Goal: Task Accomplishment & Management: Manage account settings

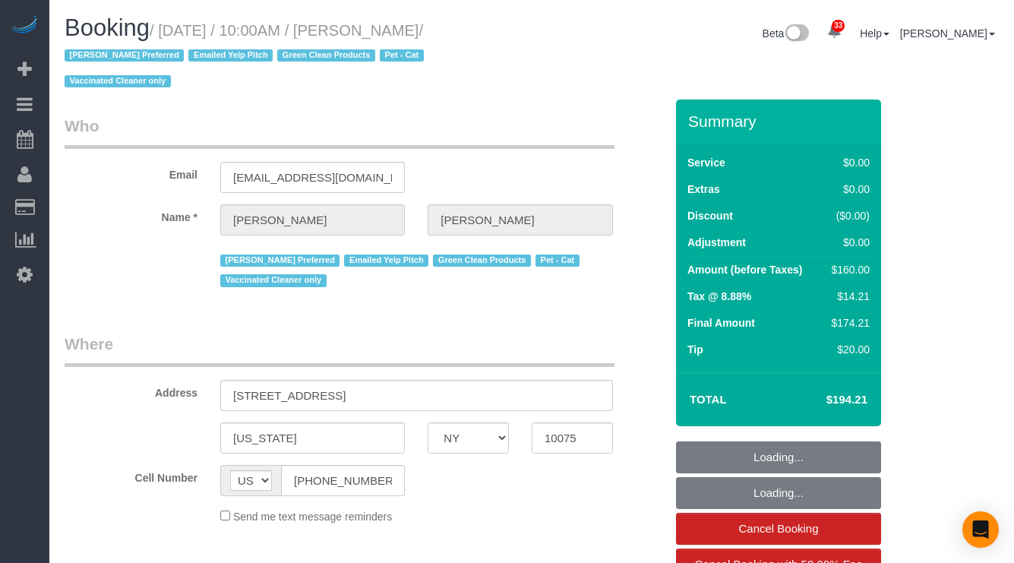
select select "NY"
select select "string:stripe-pm_1S0DUm4VGloSiKo7DKXB6hAf"
select select "number:57"
select select "number:71"
select select "number:14"
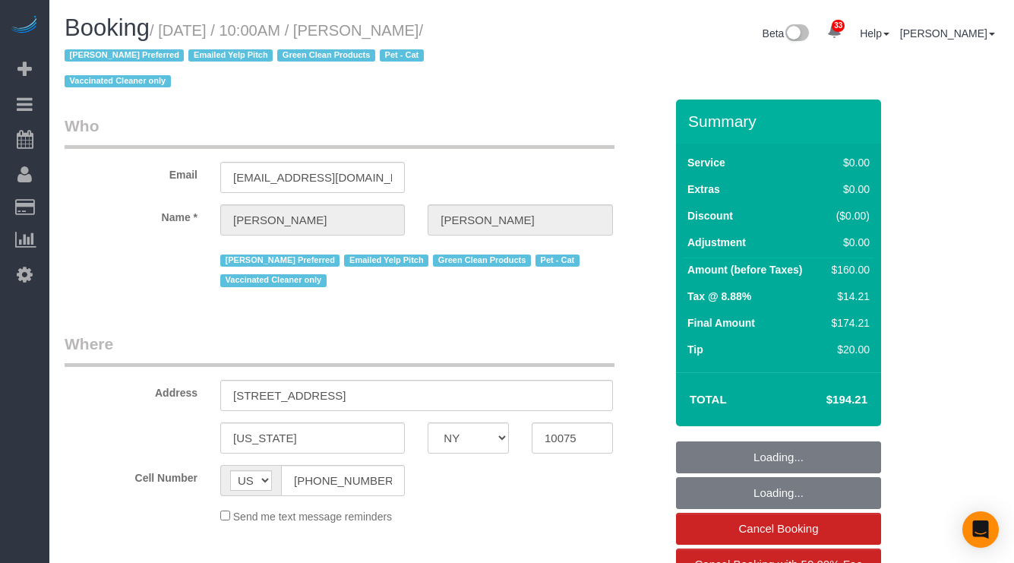
select select "number:5"
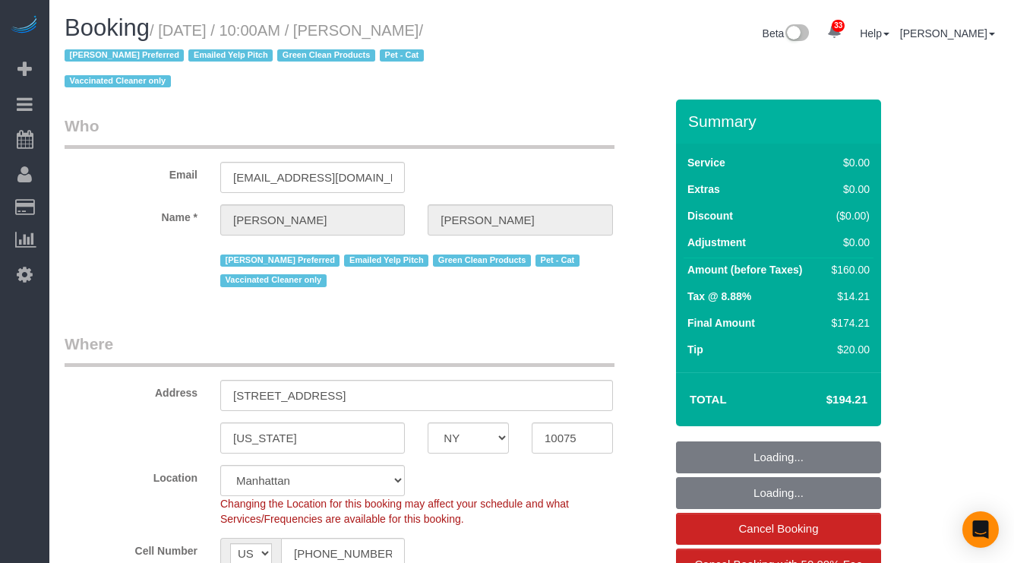
select select "spot1"
select select "object:991"
select select "1"
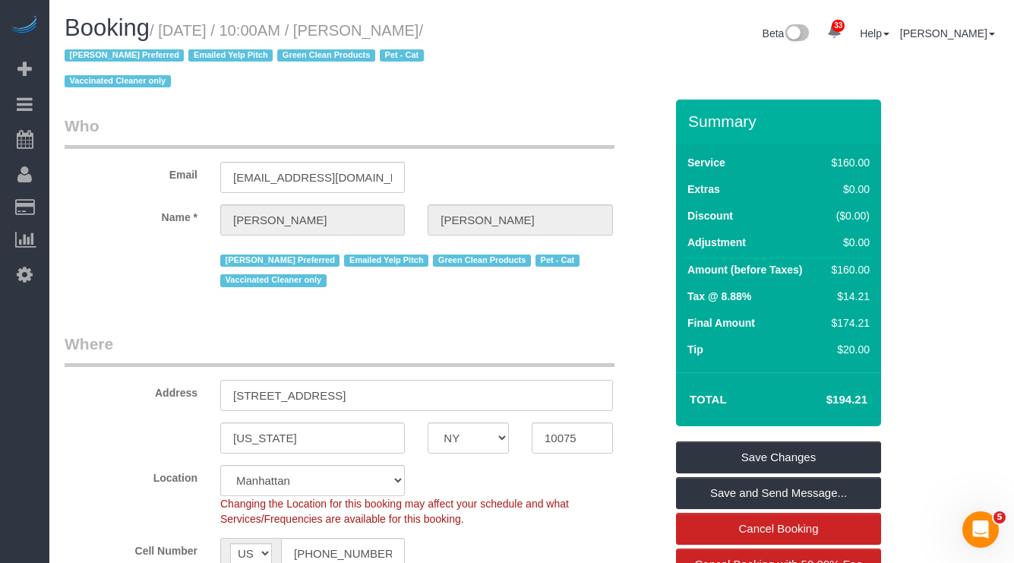
drag, startPoint x: 340, startPoint y: 394, endPoint x: 226, endPoint y: 390, distance: 113.3
click at [226, 390] on input "[STREET_ADDRESS]" at bounding box center [416, 395] width 393 height 31
click at [563, 435] on input "10075" at bounding box center [572, 437] width 81 height 31
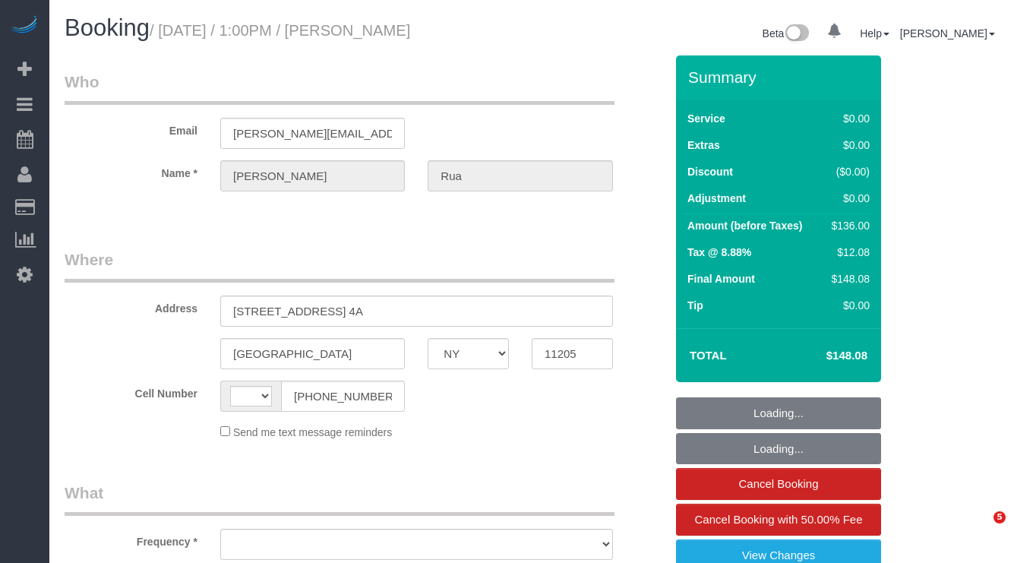
select select "NY"
select select "object:708"
select select "1"
select select "number:60"
select select "number:75"
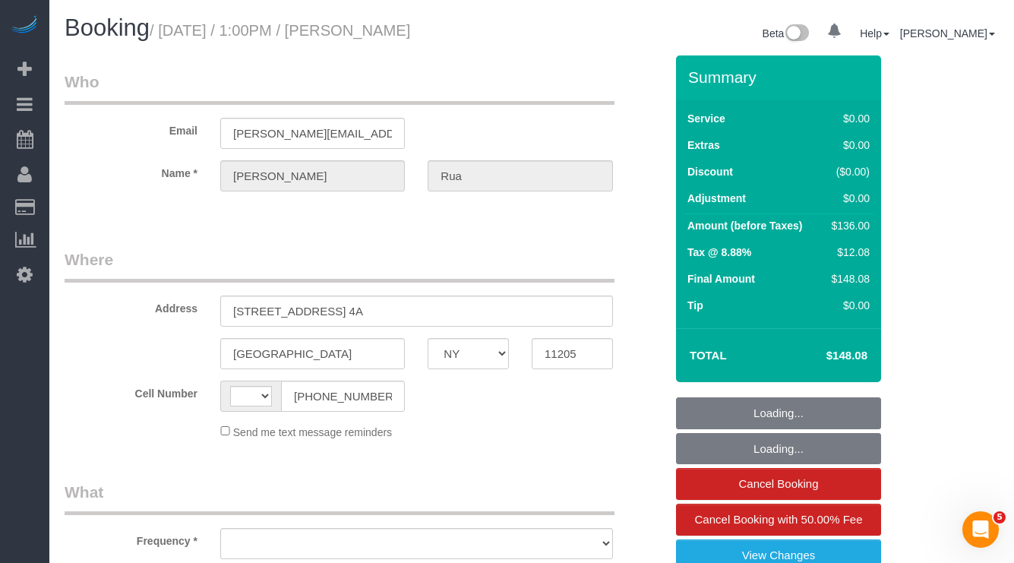
select select "number:15"
select select "number:5"
select select "string:US"
select select "spot1"
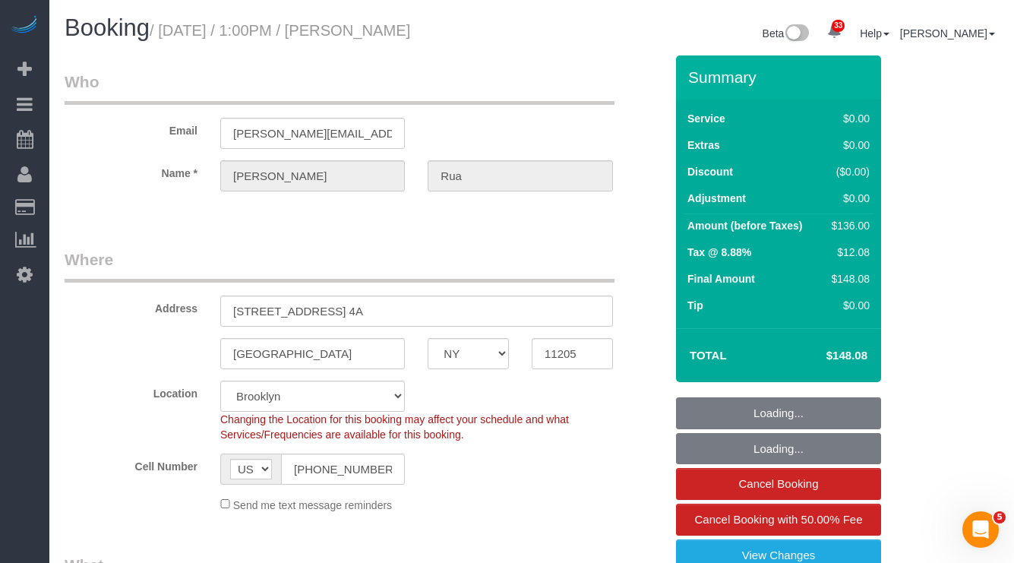
select select "object:1417"
select select "string:stripe-pm_1S8PrK4VGloSiKo7flWnmkJq"
select select "1"
select select "spot45"
drag, startPoint x: 230, startPoint y: 303, endPoint x: 331, endPoint y: 308, distance: 100.4
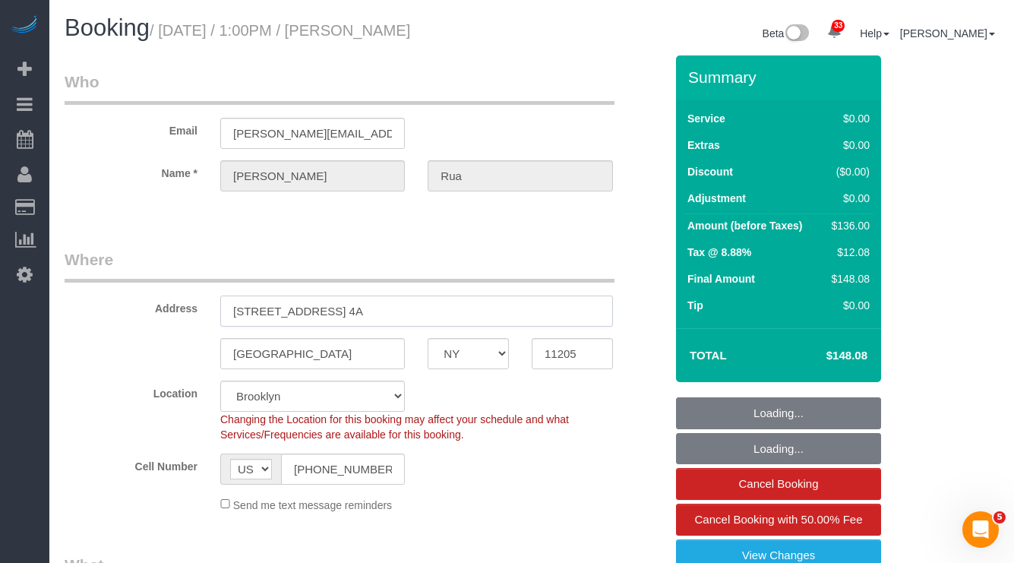
click at [331, 308] on input "130 Adelphi Street, Apt. 4A" at bounding box center [416, 311] width 393 height 31
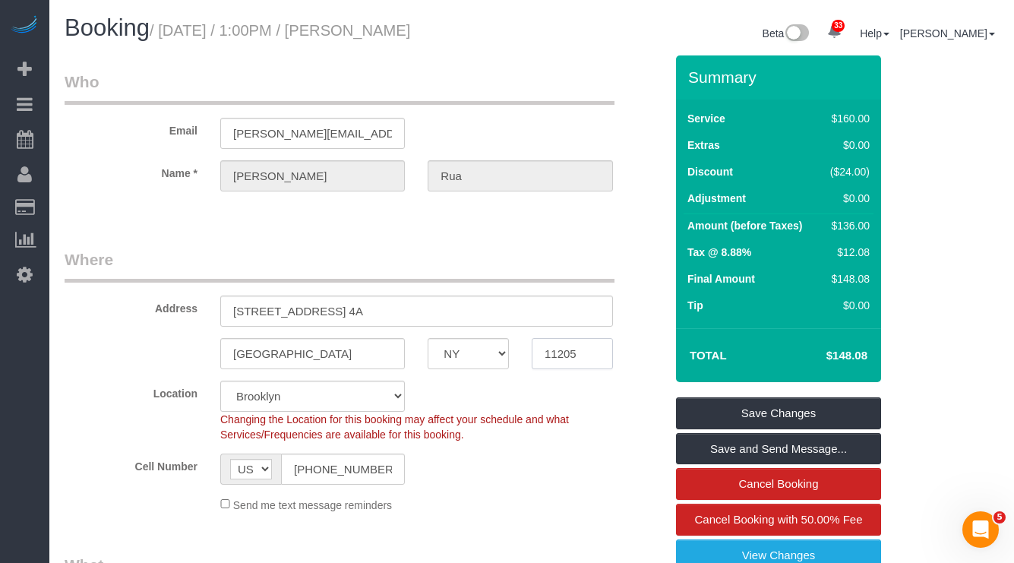
drag, startPoint x: 599, startPoint y: 356, endPoint x: 529, endPoint y: 363, distance: 71.1
click at [529, 363] on div "11205" at bounding box center [572, 353] width 104 height 31
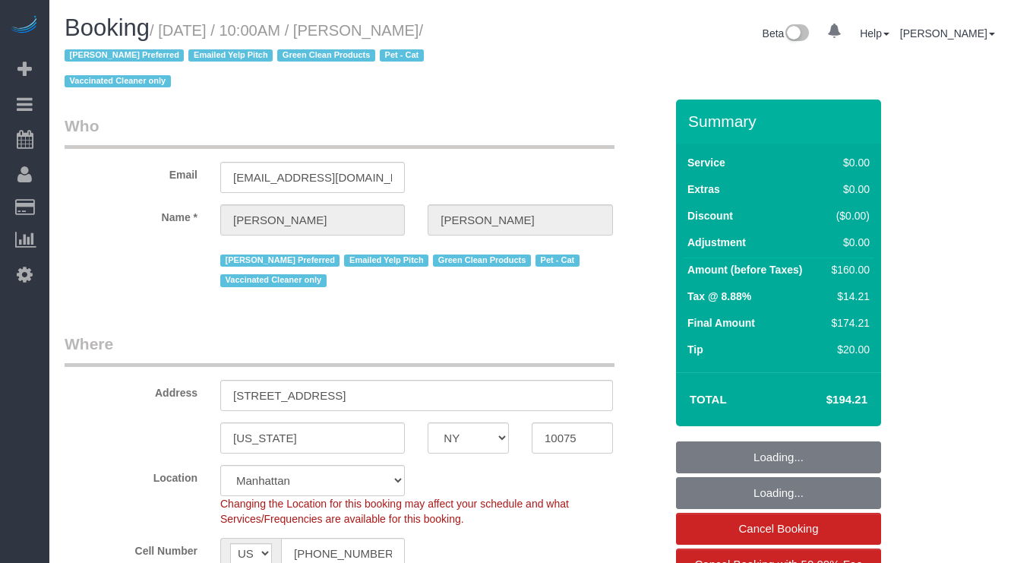
select select "NY"
select select "object:944"
select select "string:stripe-pm_1S0DUm4VGloSiKo7DKXB6hAf"
select select "1"
select select "number:57"
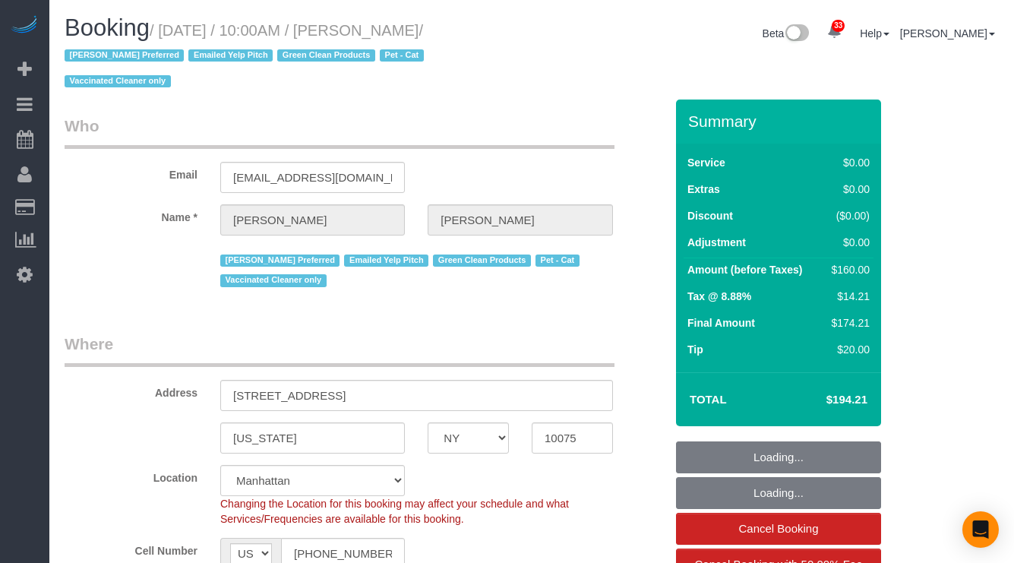
select select "number:71"
select select "number:14"
select select "number:5"
select select "1"
select select "spot1"
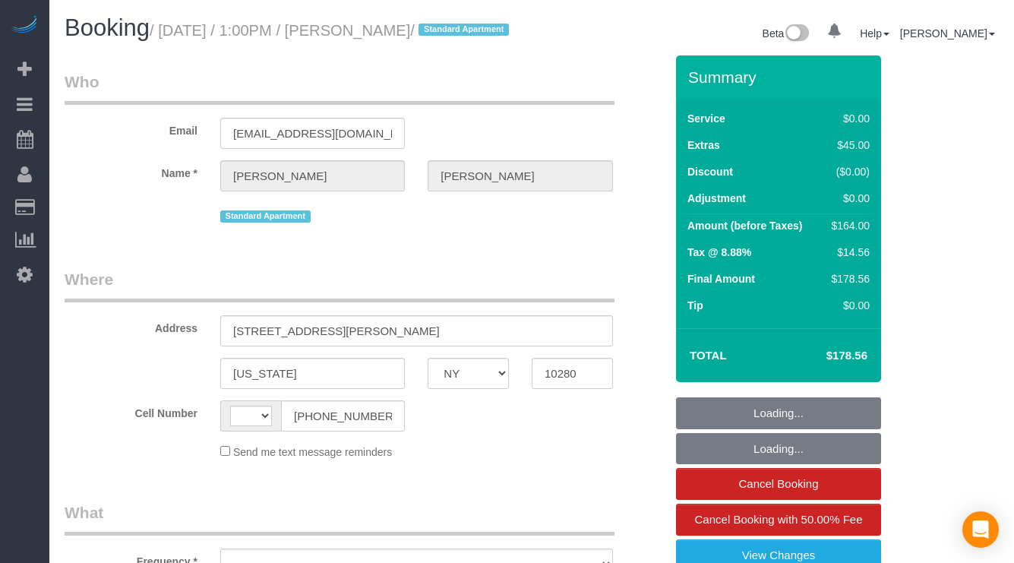
select select "NY"
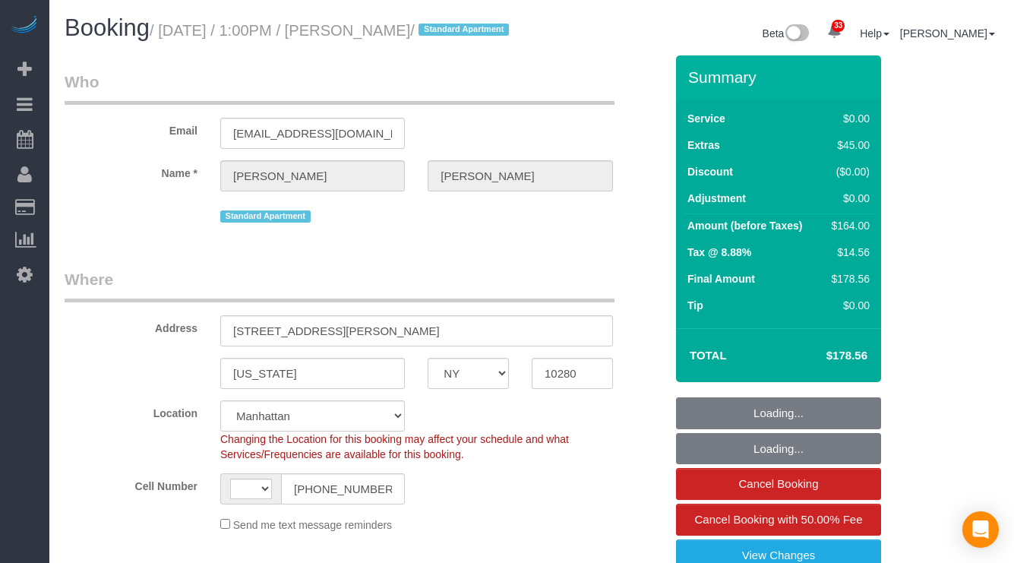
select select "string:US"
select select "object:821"
select select "number:57"
select select "number:73"
select select "number:15"
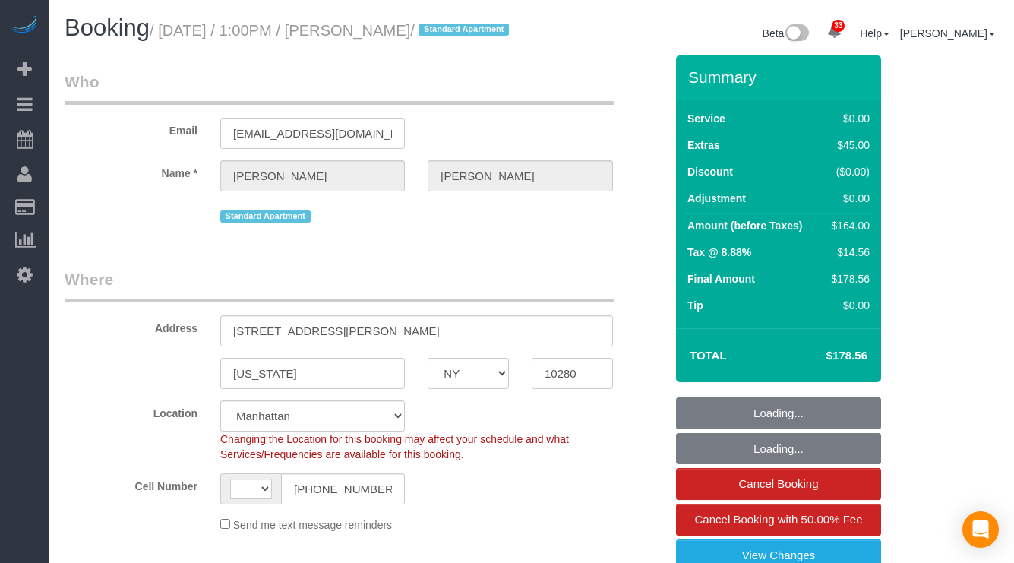
select select "number:6"
select select "object:975"
select select "string:stripe-pm_1RSfGg4VGloSiKo7qJG0xXmc"
select select "spot1"
select select "1"
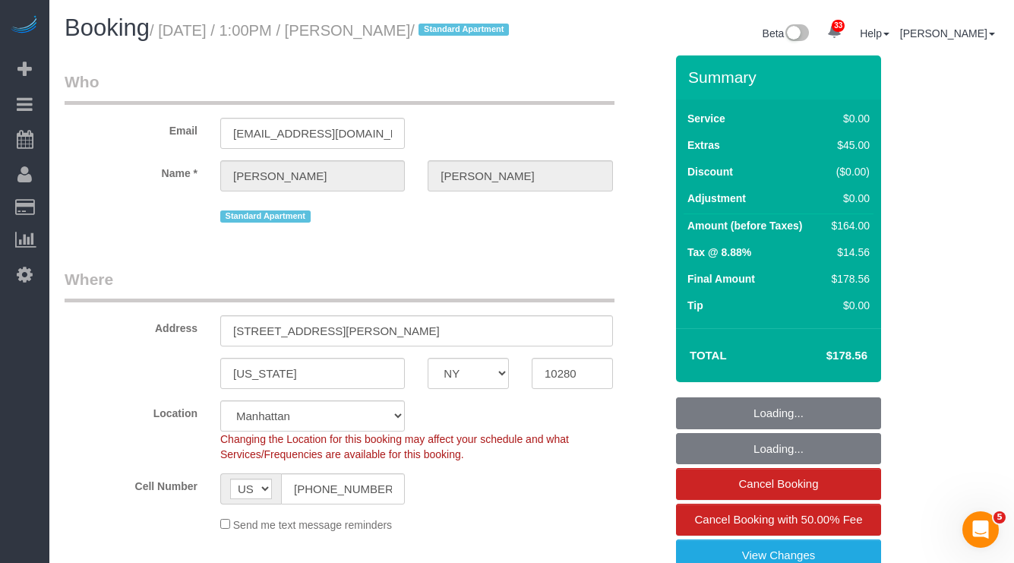
select select "1"
